Goal: Transaction & Acquisition: Obtain resource

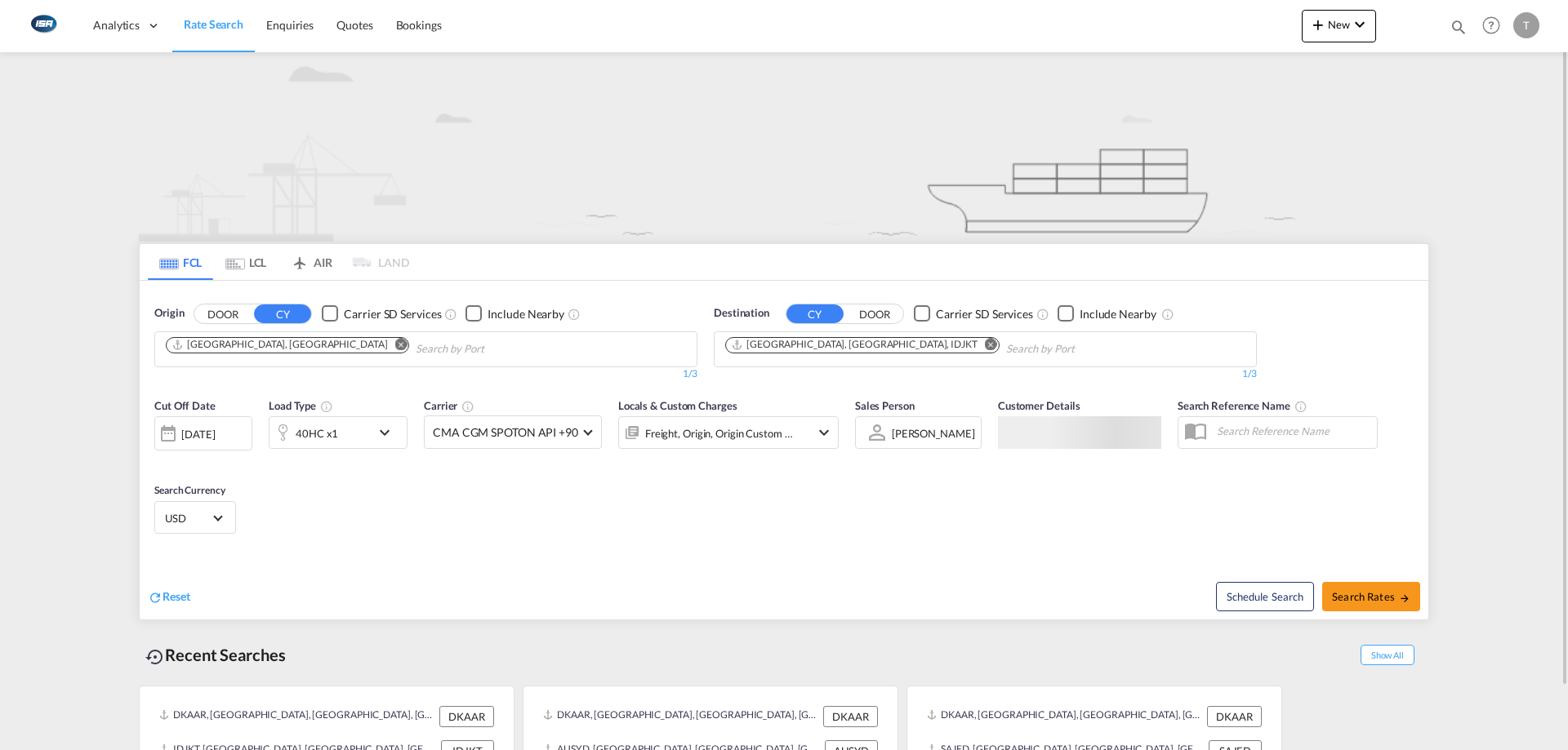
click at [265, 262] on md-tab-item "LCL" at bounding box center [246, 262] width 65 height 35
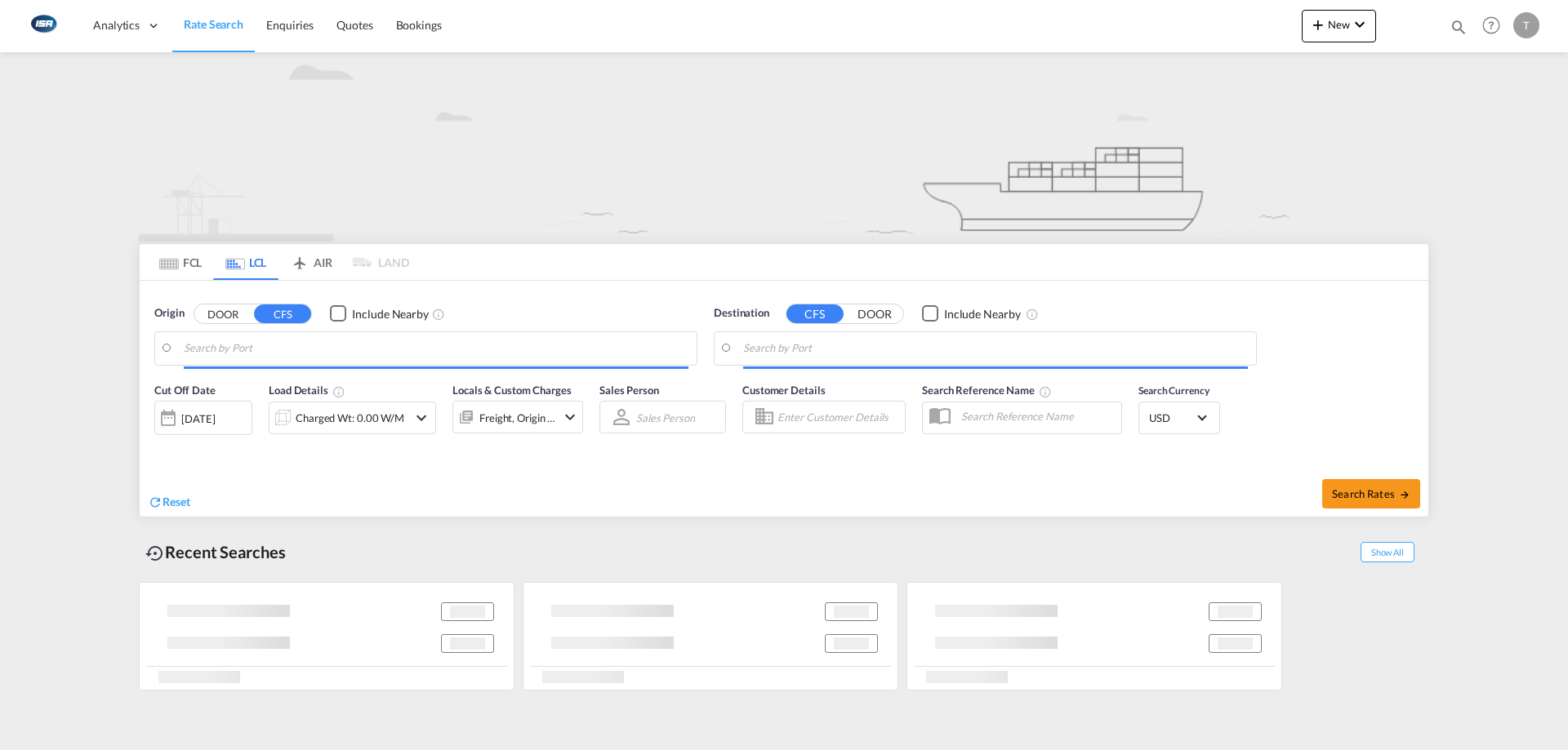
type input "DK-7330, Askær, [GEOGRAPHIC_DATA], [GEOGRAPHIC_DATA], [GEOGRAPHIC_DATA], [GEOGR…"
type input "[GEOGRAPHIC_DATA], [GEOGRAPHIC_DATA], USHOU"
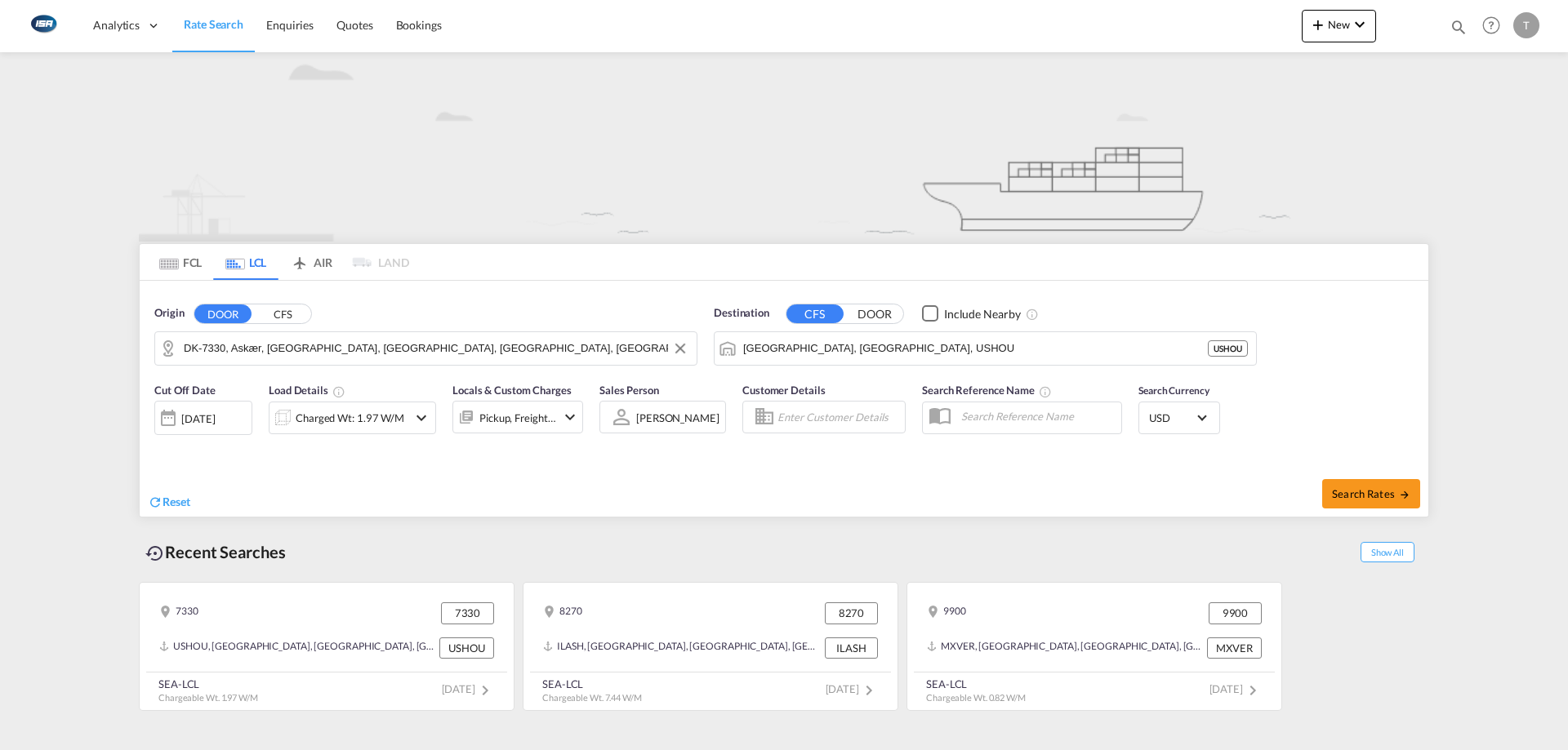
click at [306, 336] on input "DK-7330, Askær, [GEOGRAPHIC_DATA], [GEOGRAPHIC_DATA], [GEOGRAPHIC_DATA], [GEOGR…" at bounding box center [436, 348] width 505 height 24
type input "5"
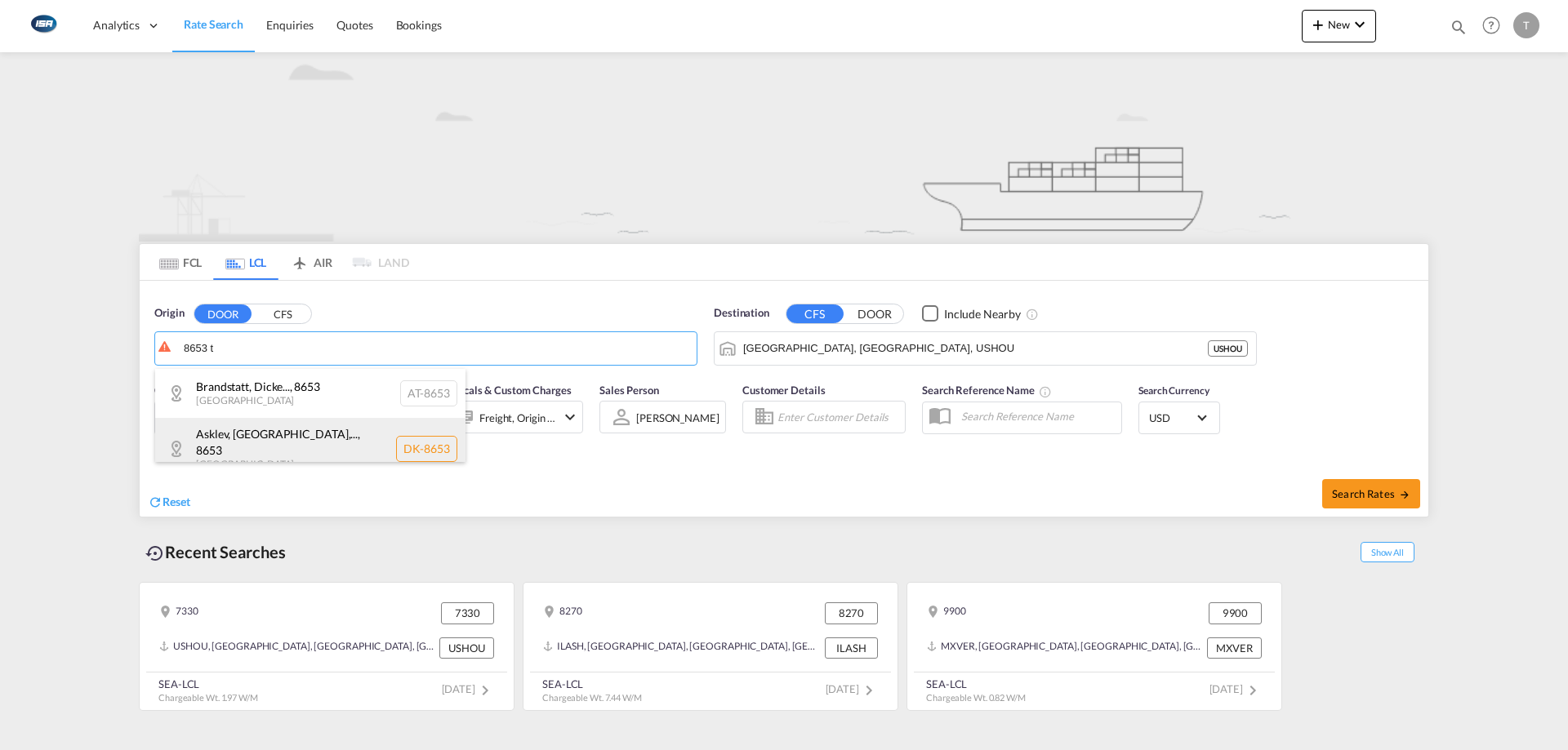
scroll to position [5, 0]
click at [261, 447] on div "Asklev, [GEOGRAPHIC_DATA],... , 8653 [GEOGRAPHIC_DATA] DK-8653" at bounding box center [310, 444] width 310 height 62
type input "DK-8653, [GEOGRAPHIC_DATA], [GEOGRAPHIC_DATA], [GEOGRAPHIC_DATA], [GEOGRAPHIC_D…"
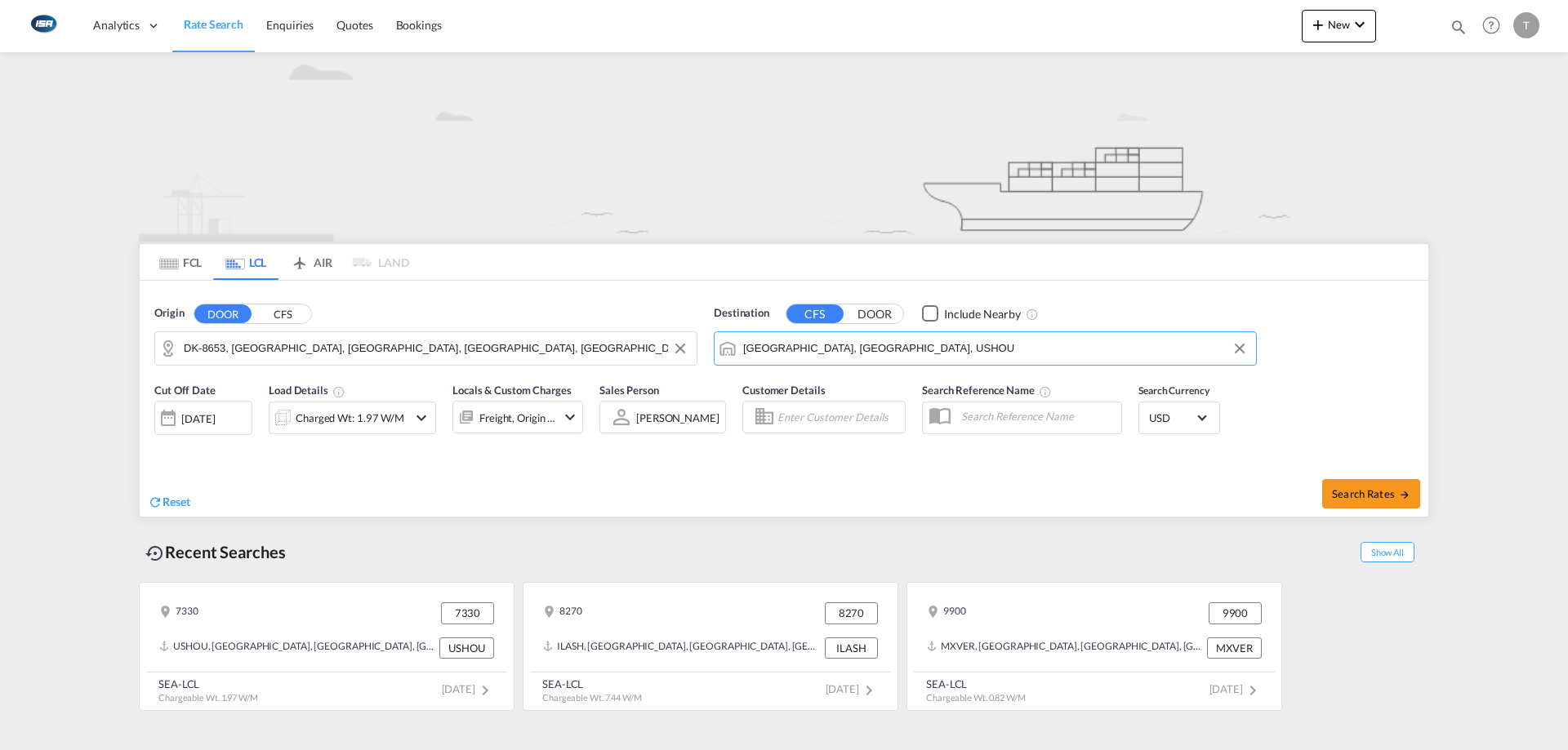
click at [871, 344] on input "[GEOGRAPHIC_DATA], [GEOGRAPHIC_DATA], USHOU" at bounding box center [995, 348] width 505 height 24
click at [865, 379] on div "Taichu ng [GEOGRAPHIC_DATA], [GEOGRAPHIC_DATA] TWTXG" at bounding box center [870, 393] width 310 height 49
type input "Taichung, TWTXG"
click at [377, 421] on div "Charged Wt: 1.97 W/M" at bounding box center [349, 417] width 108 height 22
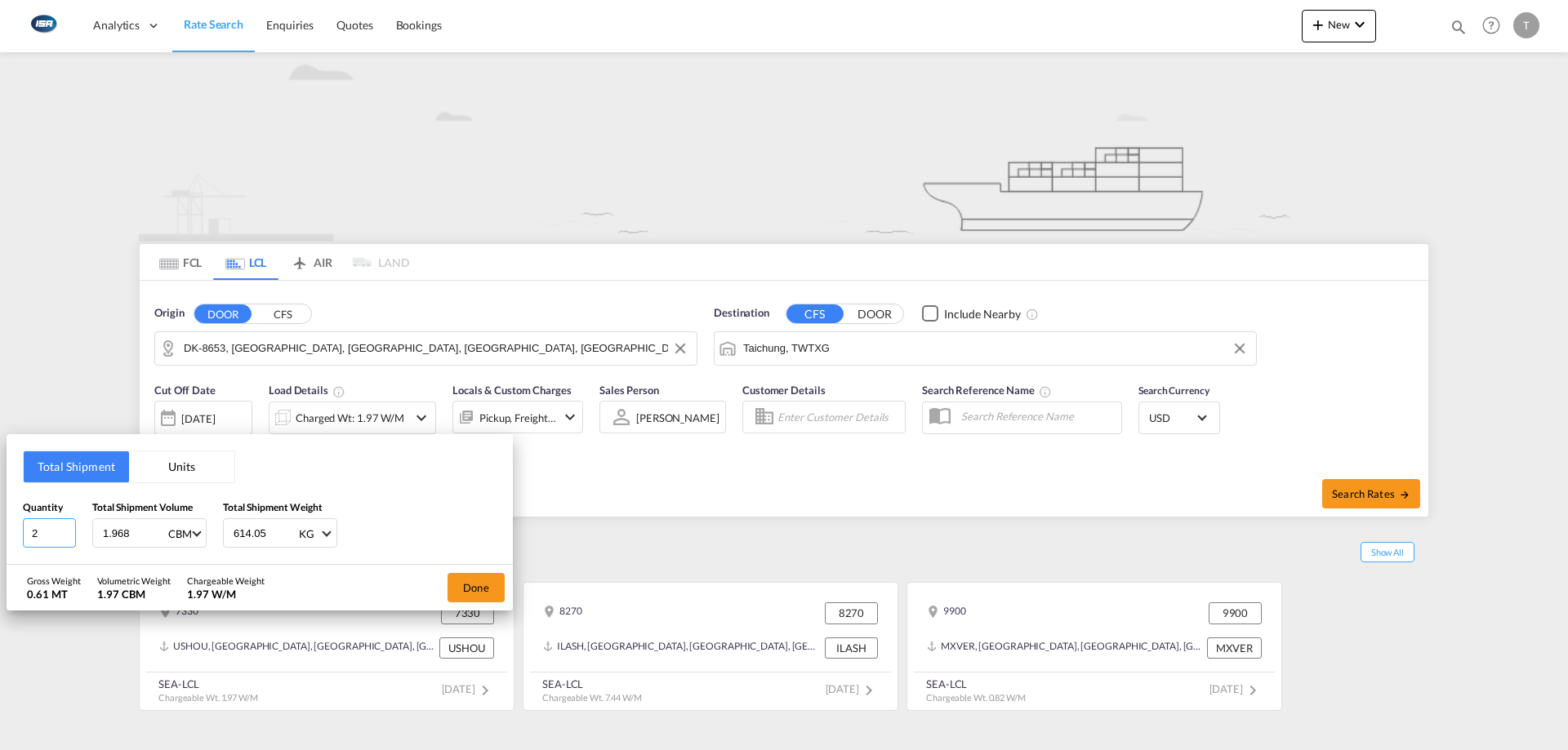
drag, startPoint x: 49, startPoint y: 539, endPoint x: 7, endPoint y: 541, distance: 42.0
click at [4, 541] on div "Total Shipment Units Quantity 2 Total Shipment Volume 1.968 CBM CBM CFT Total S…" at bounding box center [784, 375] width 1568 height 750
type input "3"
type input "3.17"
type input "3"
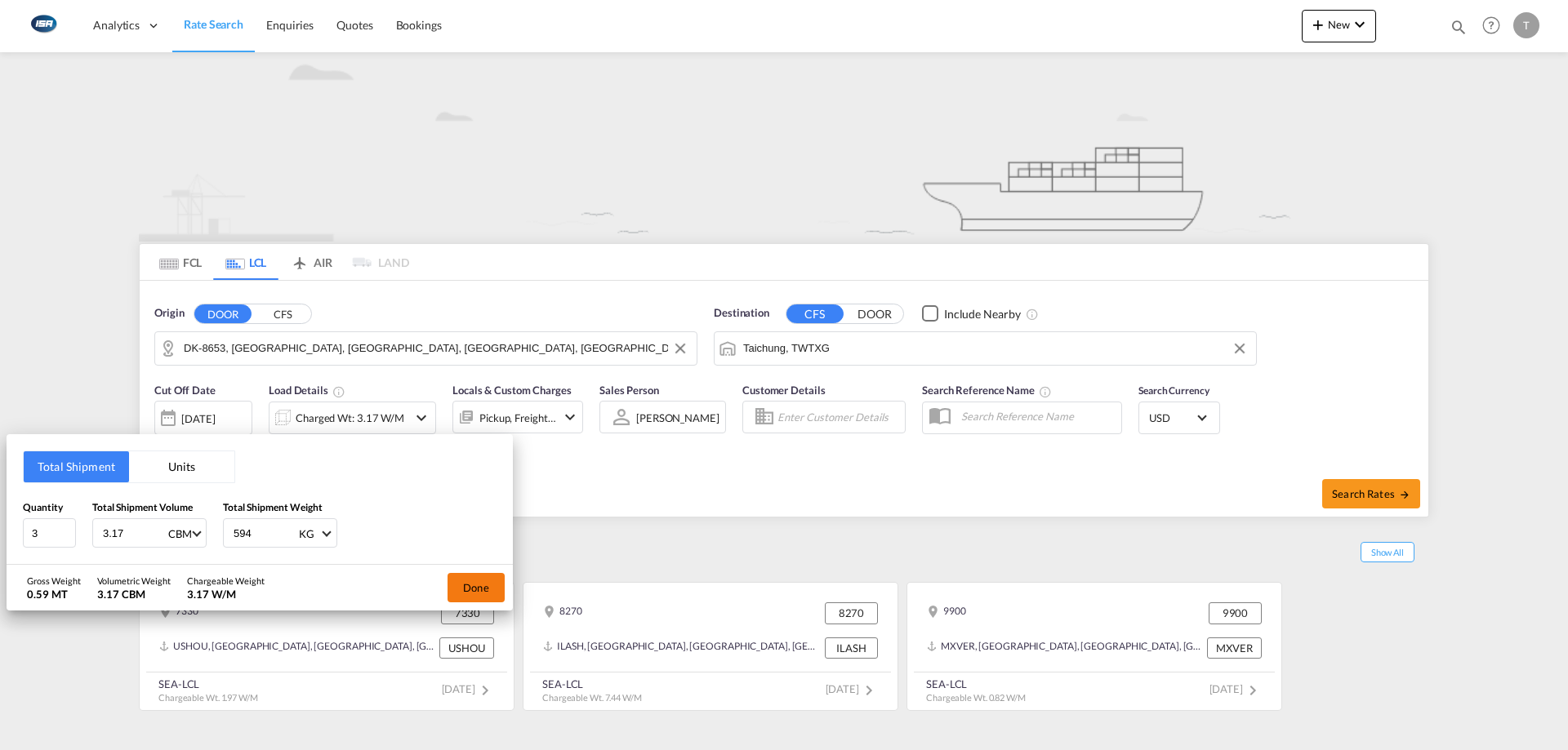
type input "594"
click at [477, 590] on button "Done" at bounding box center [476, 587] width 57 height 29
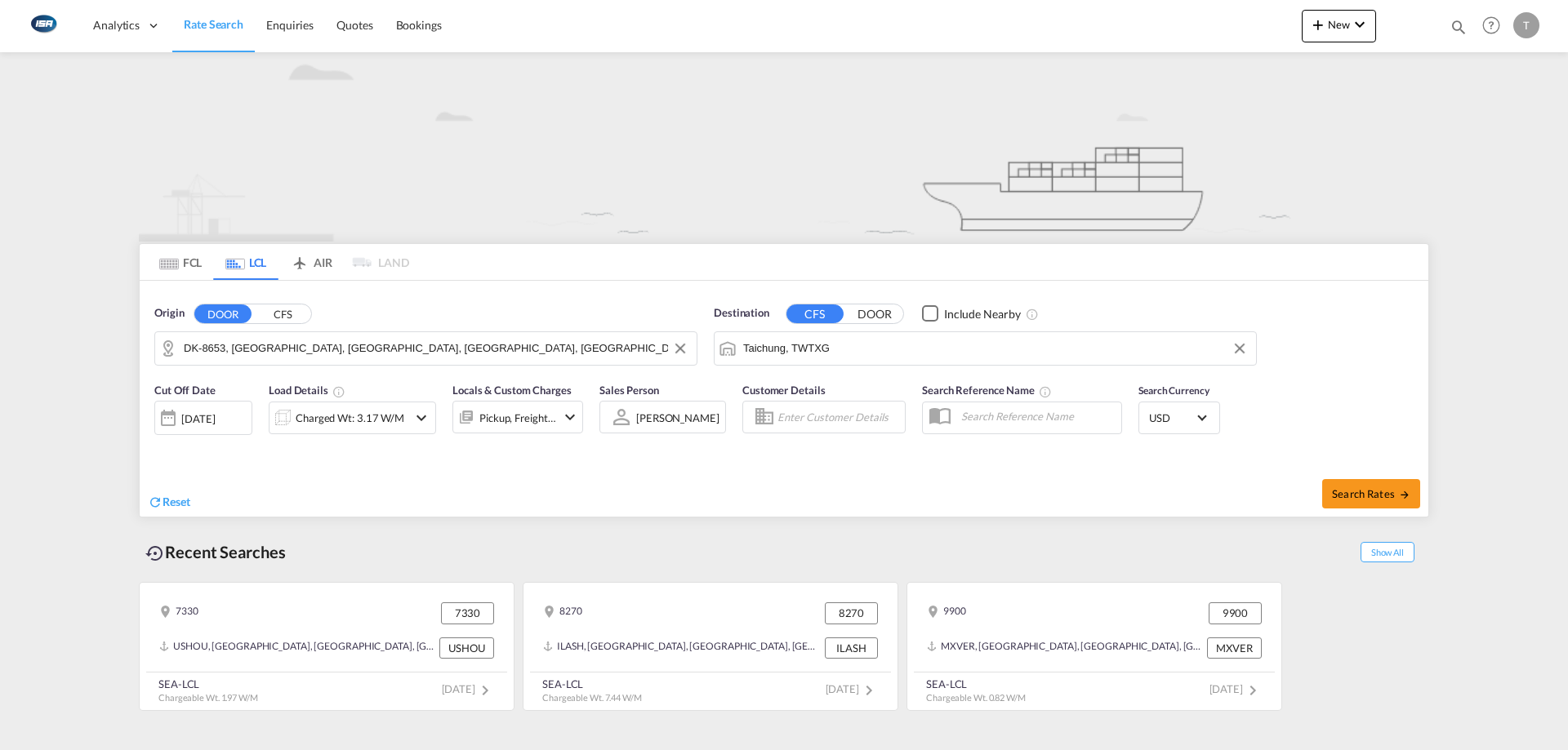
click at [506, 424] on div "Pickup, Freight +4" at bounding box center [518, 417] width 77 height 22
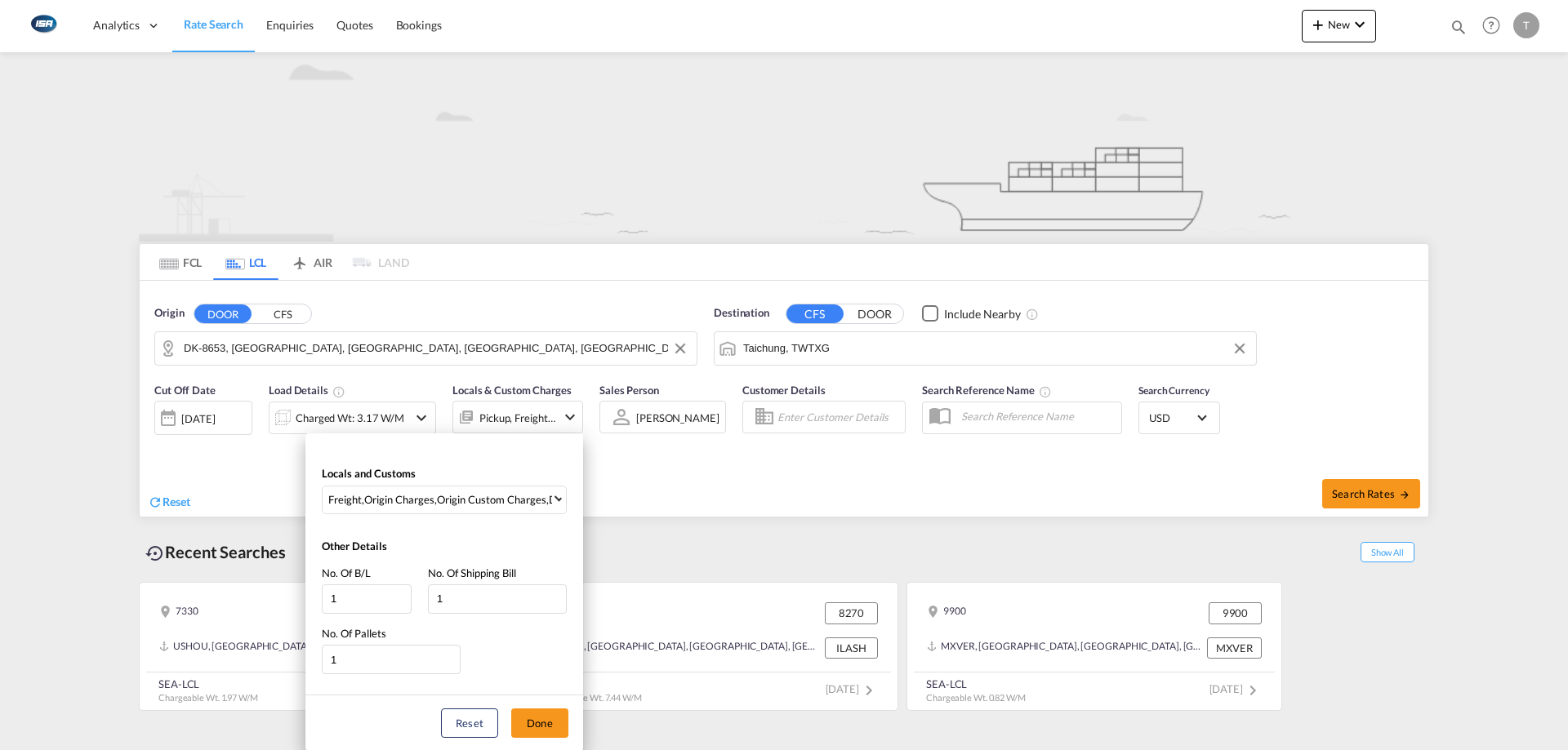
click at [475, 480] on div "Locals and Customs Freight , Origin Charges , Origin Custom Charges , Destinati…" at bounding box center [444, 486] width 278 height 72
click at [478, 496] on div "Origin Custom Charges" at bounding box center [492, 500] width 109 height 15
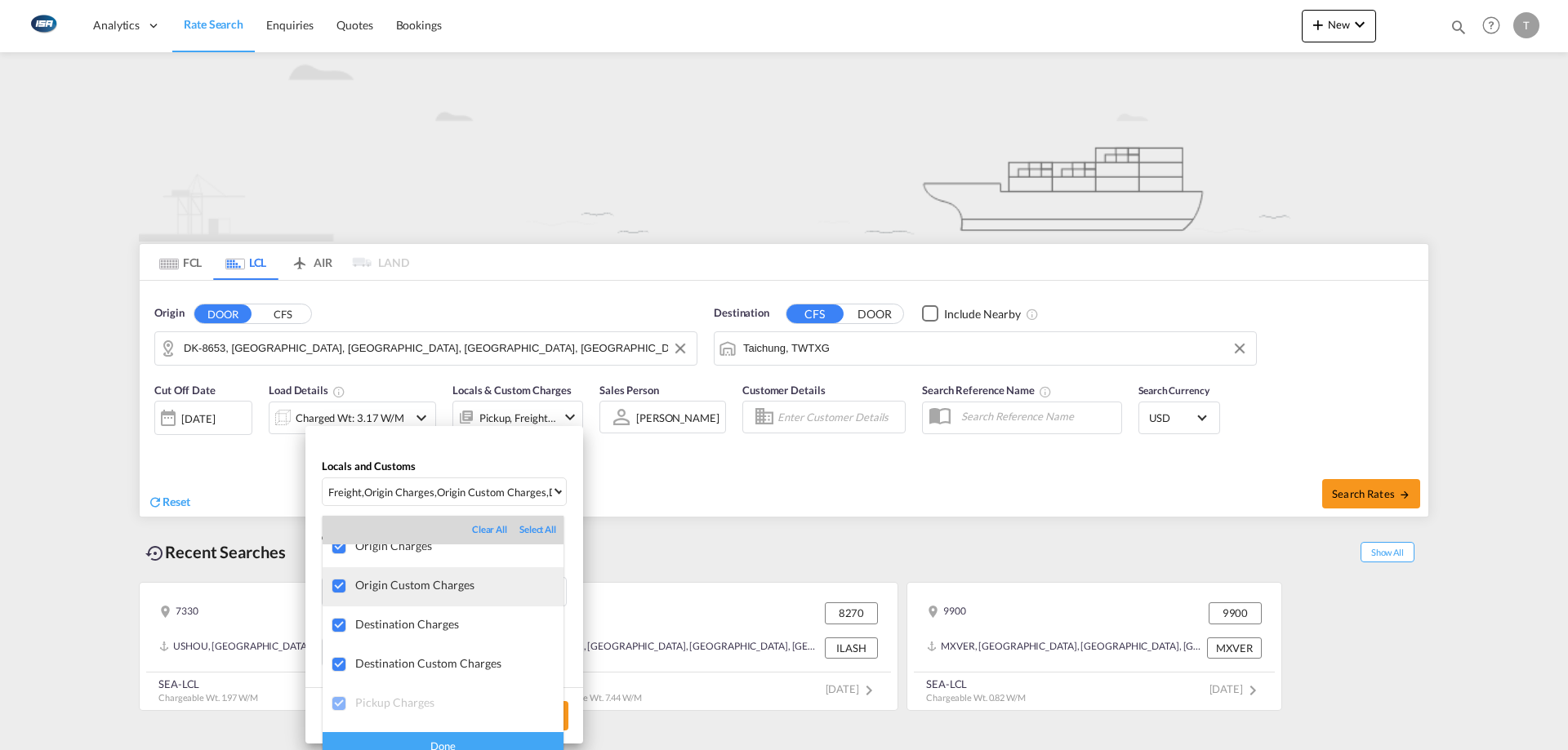
scroll to position [87, 0]
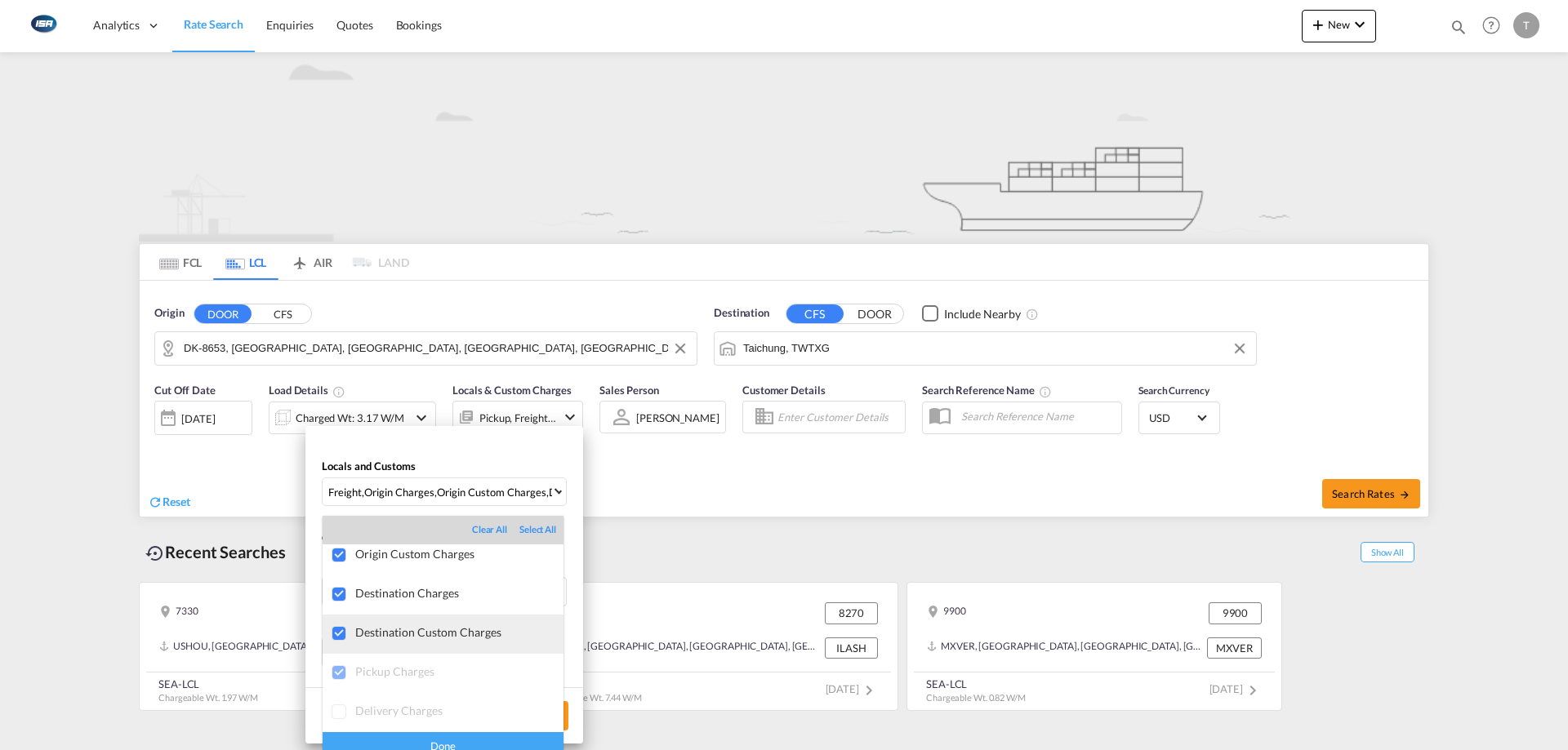
click at [463, 636] on div "Destination Custom Charges" at bounding box center [459, 631] width 208 height 14
click at [421, 593] on div "Destination Charges" at bounding box center [459, 593] width 208 height 14
click at [483, 743] on div "Done" at bounding box center [443, 746] width 241 height 29
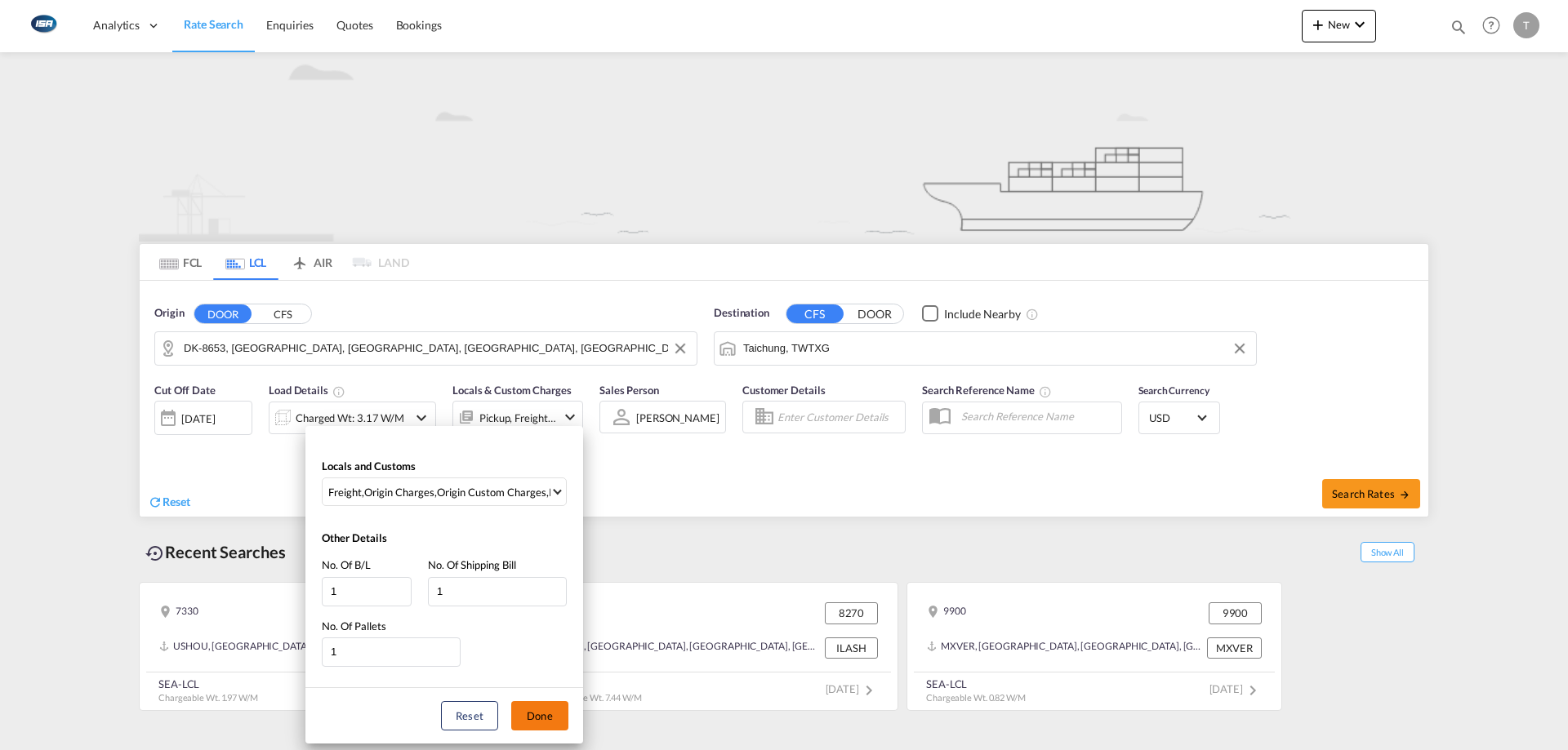
click at [526, 719] on button "Done" at bounding box center [539, 715] width 57 height 29
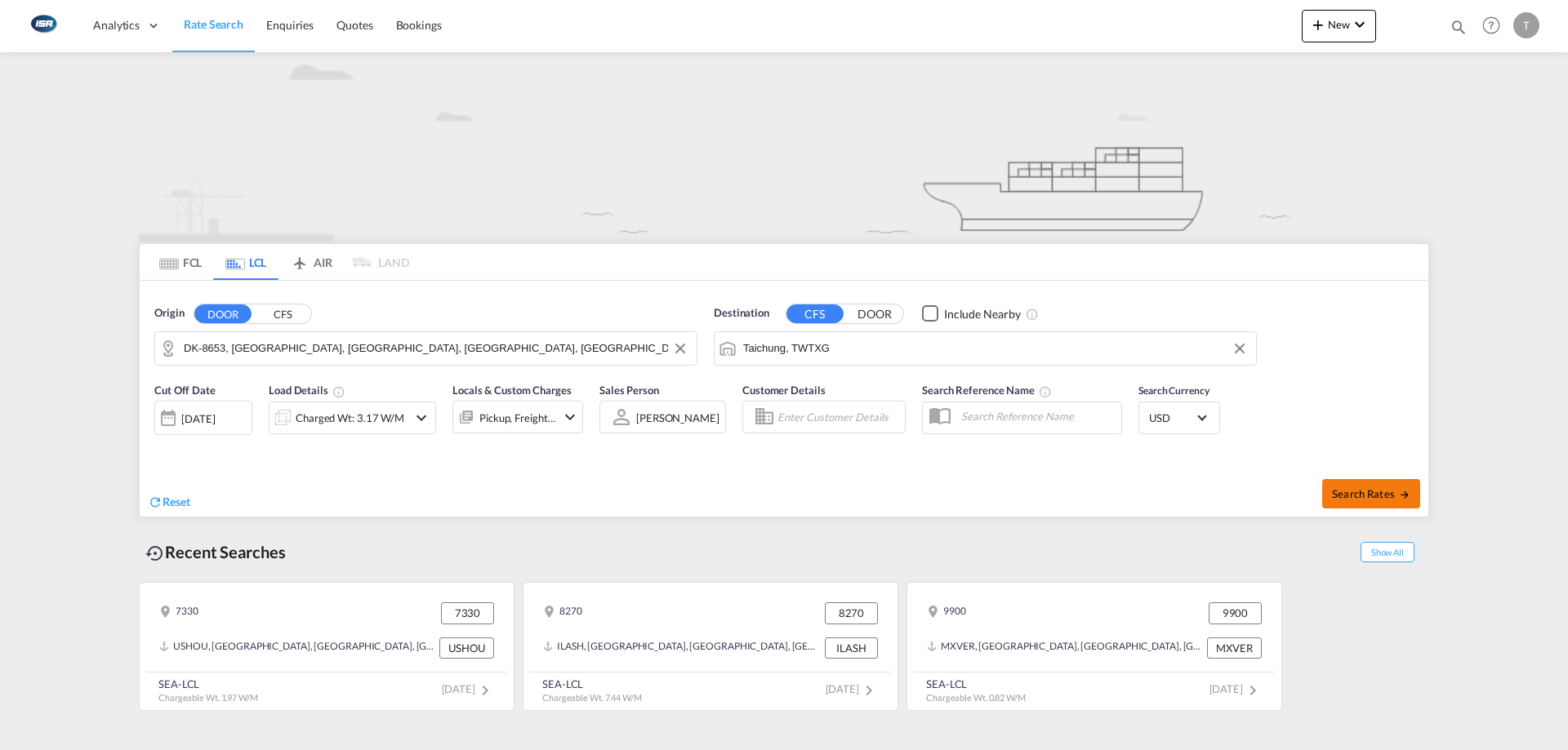
click at [1384, 488] on span "Search Rates" at bounding box center [1371, 494] width 78 height 13
type input "8653 to TWTXG / [DATE]"
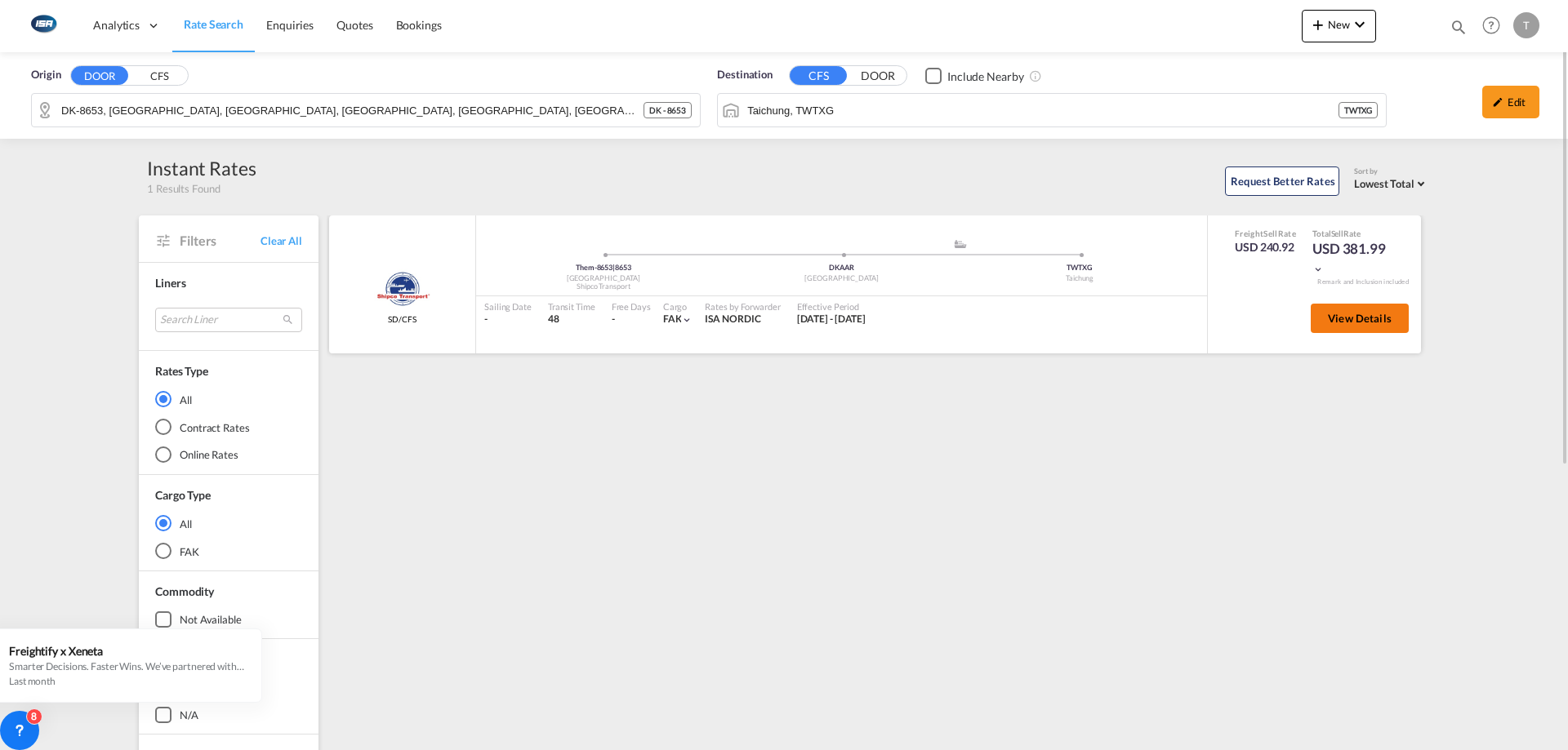
click at [1371, 313] on span "View Details" at bounding box center [1360, 318] width 64 height 13
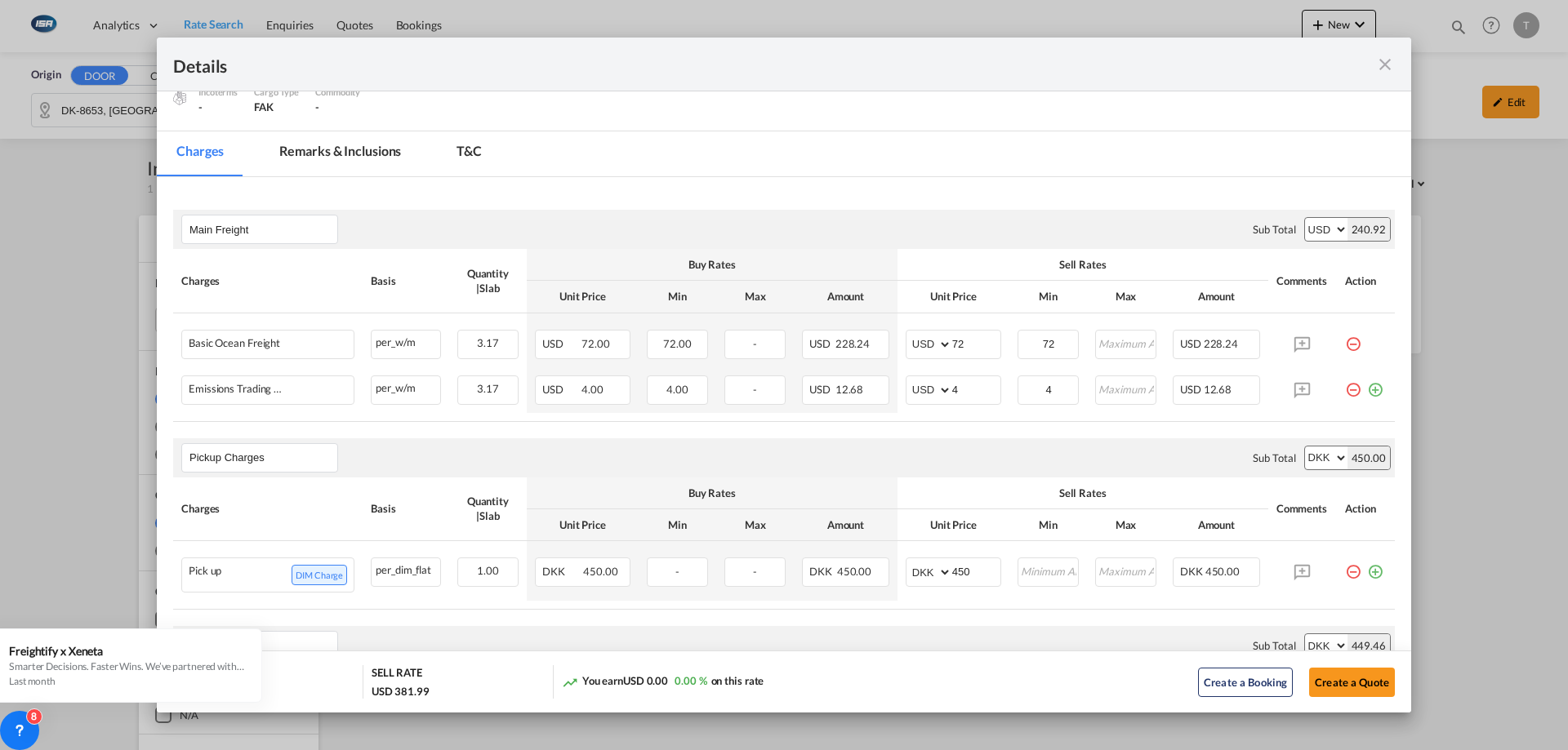
scroll to position [489, 0]
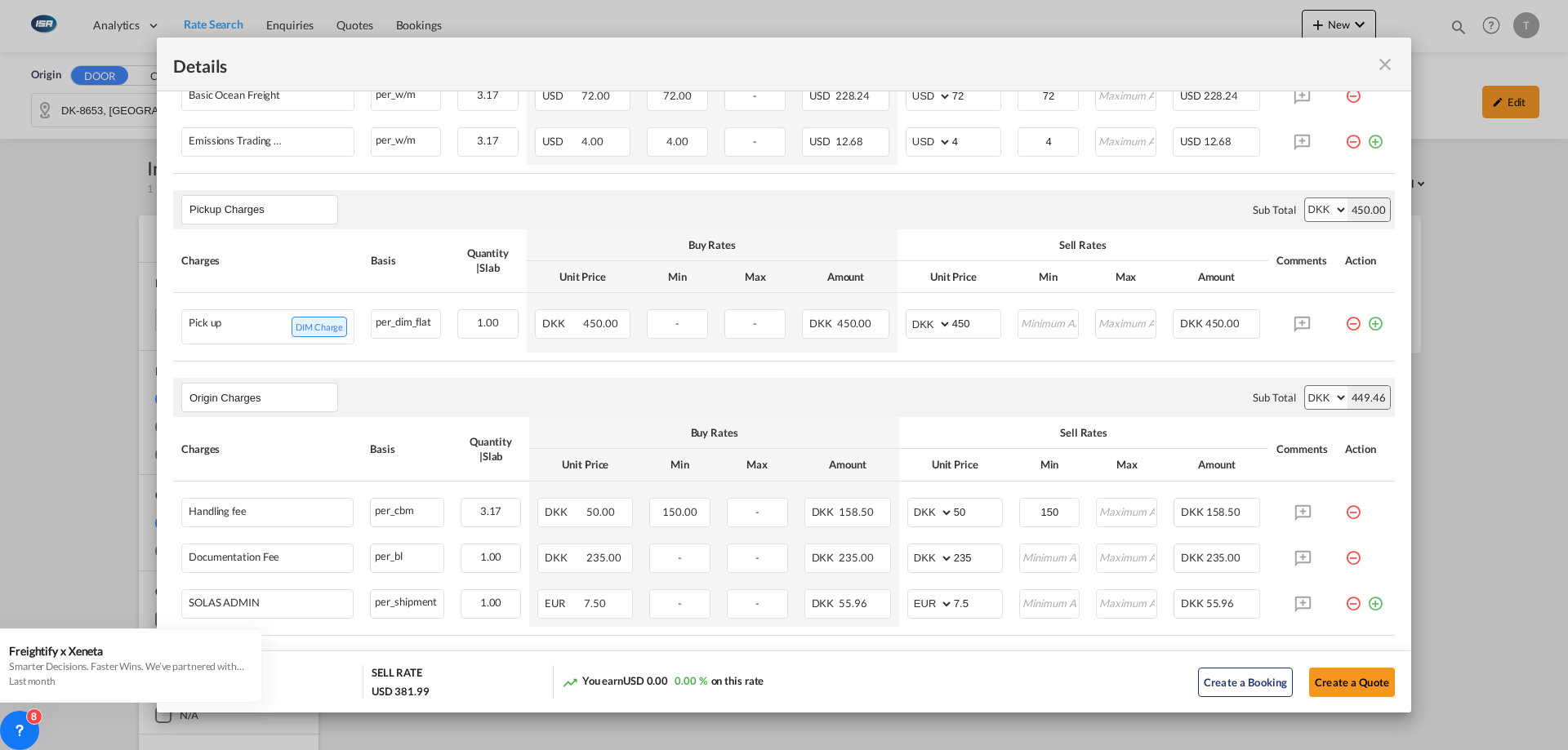
click at [1305, 208] on select "AED AFN ALL AMD ANG AOA ARS AUD AWG AZN BAM BBD BDT BGN BHD BIF BMD BND BOB BRL…" at bounding box center [1326, 209] width 42 height 22
select select "string:USD"
click at [1305, 198] on select "AED AFN ALL AMD ANG AOA ARS AUD AWG AZN BAM BBD BDT BGN BHD BIF BMD BND BOB BRL…" at bounding box center [1326, 209] width 42 height 22
click at [1306, 396] on select "AED AFN ALL AMD ANG AOA ARS AUD AWG AZN BAM BBD BDT BGN BHD BIF BMD BND BOB BRL…" at bounding box center [1326, 397] width 42 height 22
select select "string:USD"
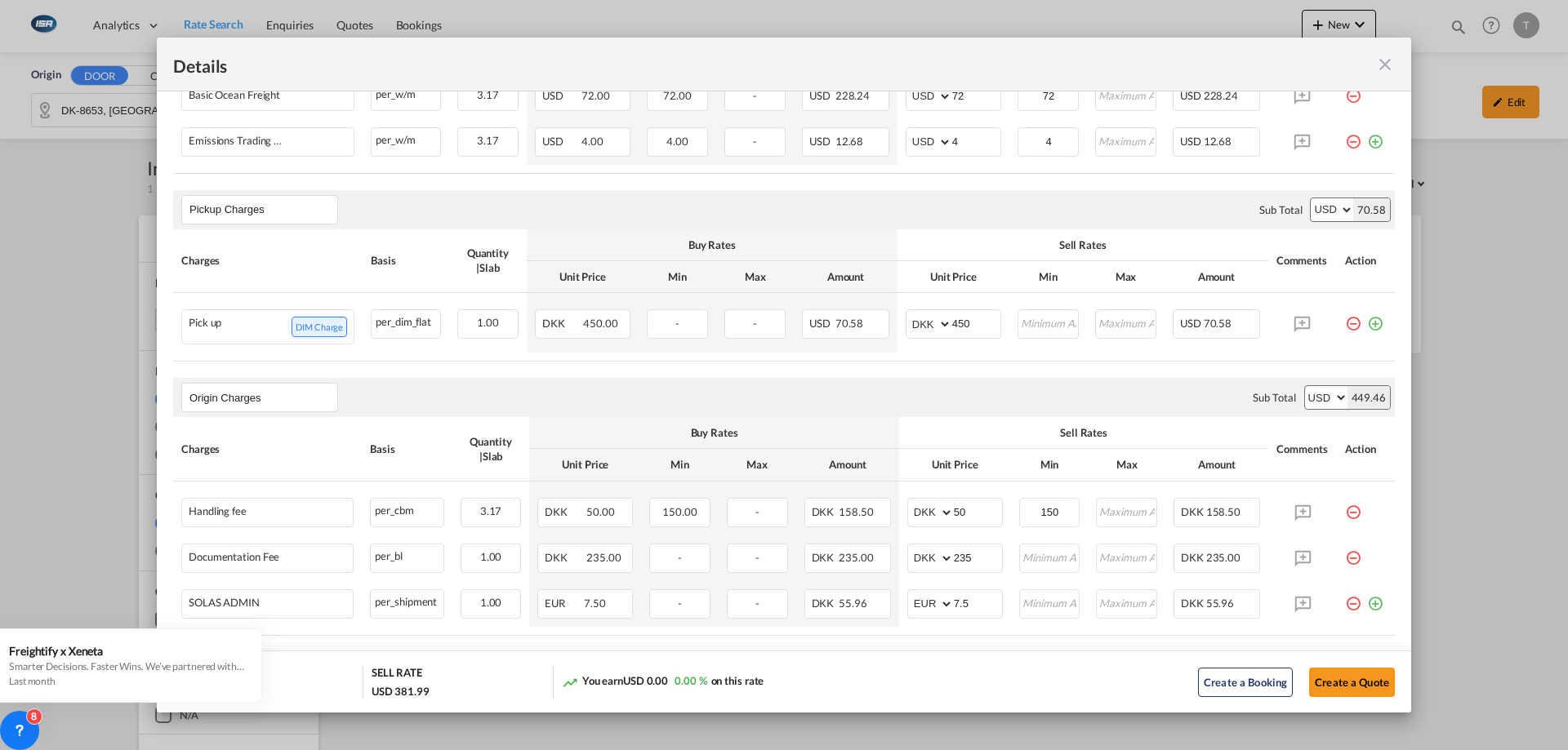
click at [1305, 386] on select "AED AFN ALL AMD ANG AOA ARS AUD AWG AZN BAM BBD BDT BGN BHD BIF BMD BND BOB BRL…" at bounding box center [1326, 397] width 42 height 22
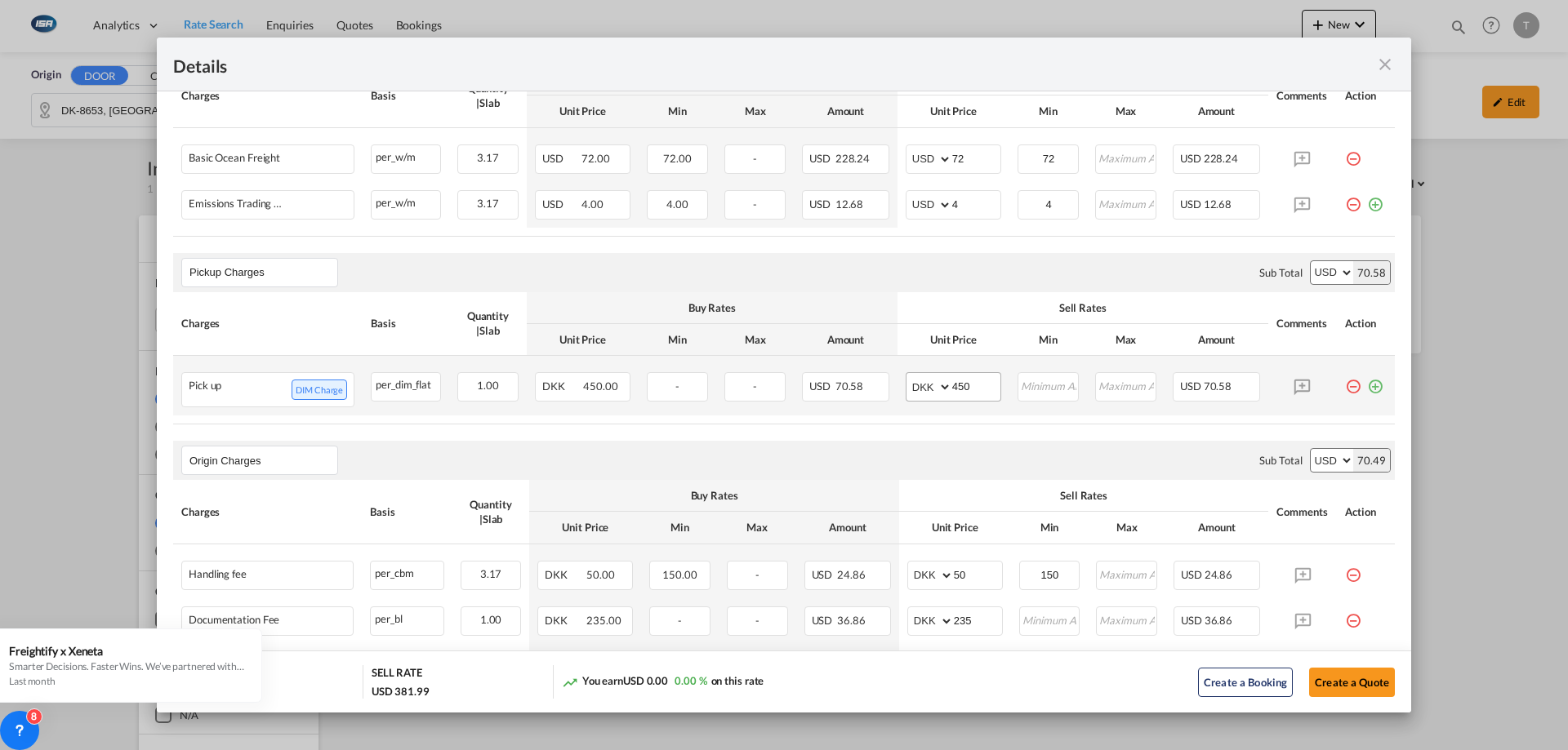
scroll to position [327, 0]
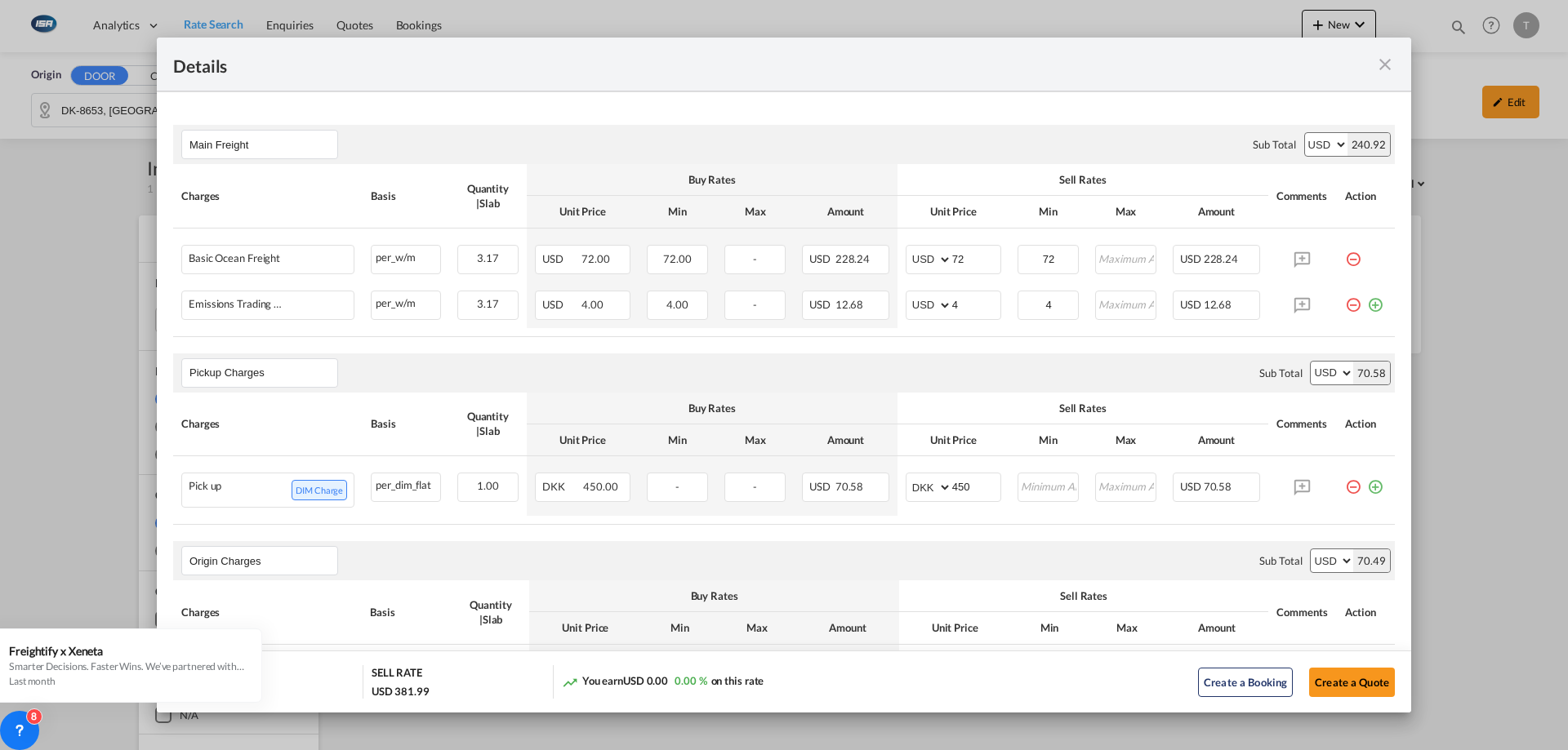
drag, startPoint x: 1373, startPoint y: 69, endPoint x: 1384, endPoint y: 68, distance: 11.0
click at [1373, 69] on div "Pickup Door ..." at bounding box center [1333, 64] width 122 height 21
click at [1389, 68] on md-icon "icon-close fg-AAA8AD m-0 cursor" at bounding box center [1385, 64] width 20 height 20
